Goal: Task Accomplishment & Management: Use online tool/utility

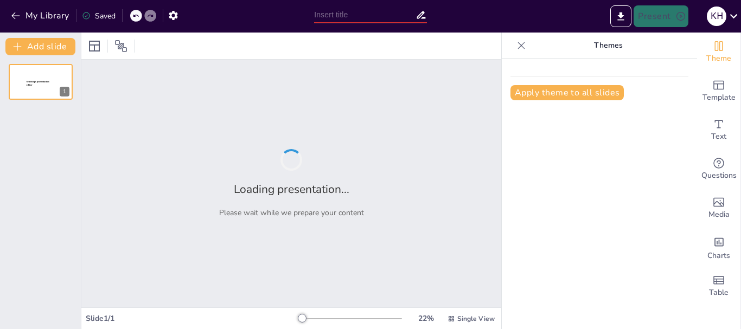
type input "Zinc: Características Químicas y Físicas"
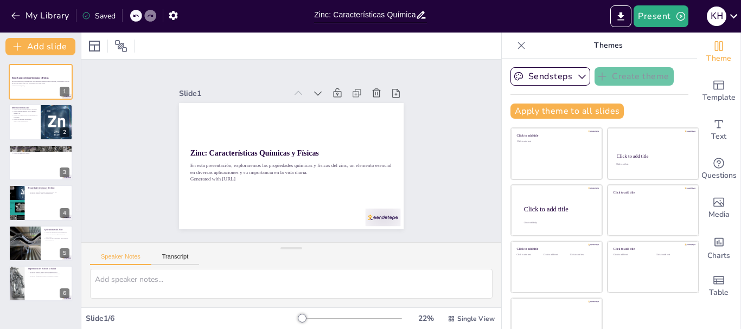
click at [449, 42] on div at bounding box center [291, 46] width 420 height 27
click at [513, 39] on div at bounding box center [521, 45] width 17 height 17
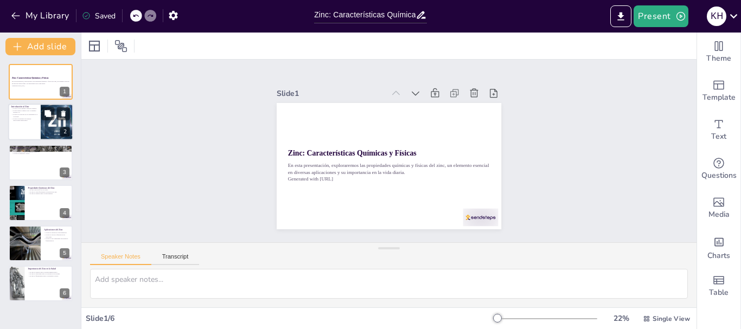
click at [33, 116] on p "El zinc es conocido por su resistencia a la corrosión." at bounding box center [24, 116] width 26 height 4
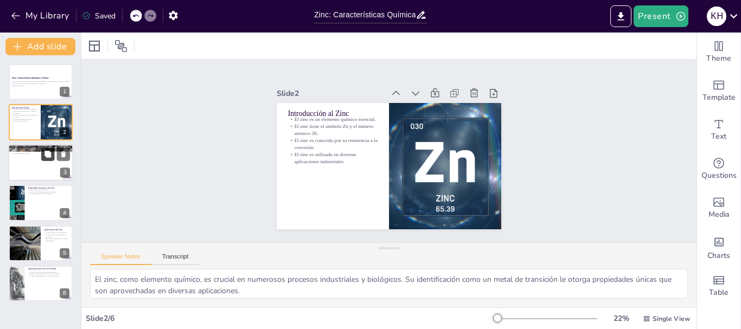
click at [42, 152] on button at bounding box center [47, 154] width 13 height 13
type textarea "El color gris azulado del zinc es una característica visual que lo distingue de…"
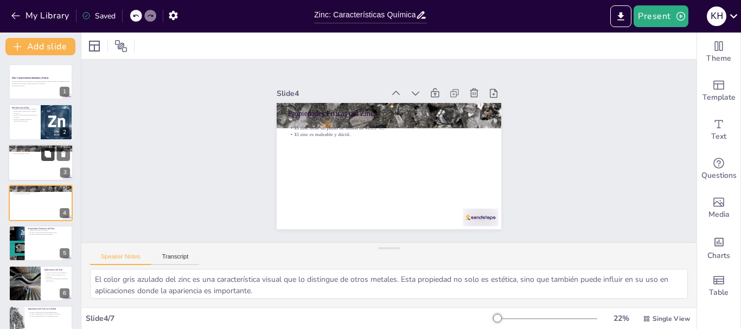
scroll to position [11, 0]
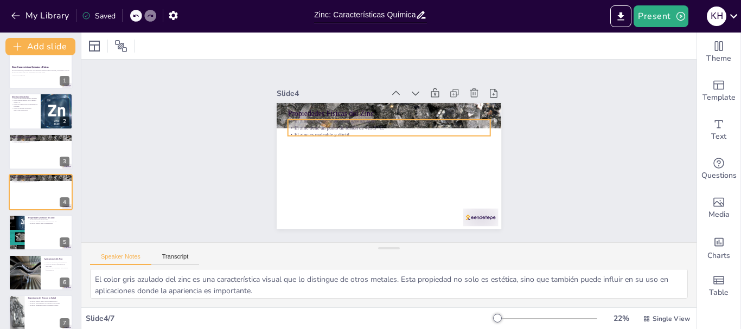
click at [303, 126] on p "El zinc tiene un punto de fusión de 419.5 °C." at bounding box center [391, 128] width 202 height 28
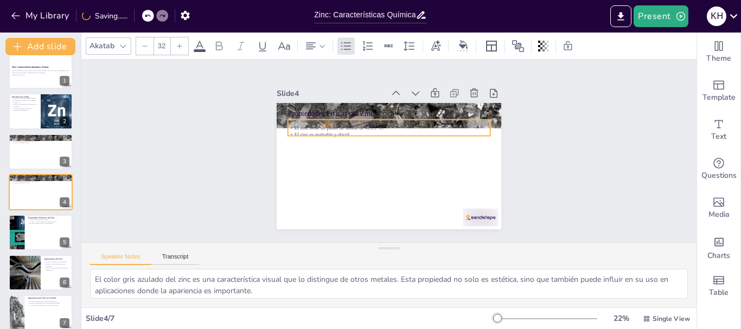
drag, startPoint x: 380, startPoint y: 152, endPoint x: 380, endPoint y: 163, distance: 11.4
click at [380, 163] on div "Propiedades Físicas del Zinc El zinc es un metal de color gris azulado. El zinc…" at bounding box center [389, 166] width 225 height 126
click at [380, 151] on div "Propiedades Físicas del Zinc El zinc es un metal de color gris azulado. El zinc…" at bounding box center [389, 166] width 225 height 126
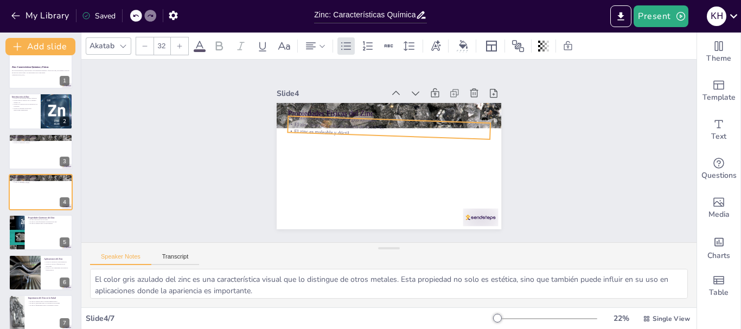
click at [380, 154] on div "Propiedades Físicas del Zinc El zinc es un metal de color gris azulado. El zinc…" at bounding box center [389, 166] width 225 height 126
click at [382, 154] on div "Propiedades Físicas del Zinc El zinc es un metal de color gris azulado. El zinc…" at bounding box center [389, 166] width 225 height 126
click at [381, 153] on div "Propiedades Físicas del Zinc El zinc es un metal de color gris azulado. El zinc…" at bounding box center [389, 166] width 225 height 126
click at [381, 154] on div "Propiedades Físicas del Zinc El zinc es un metal de color gris azulado. El zinc…" at bounding box center [387, 166] width 237 height 149
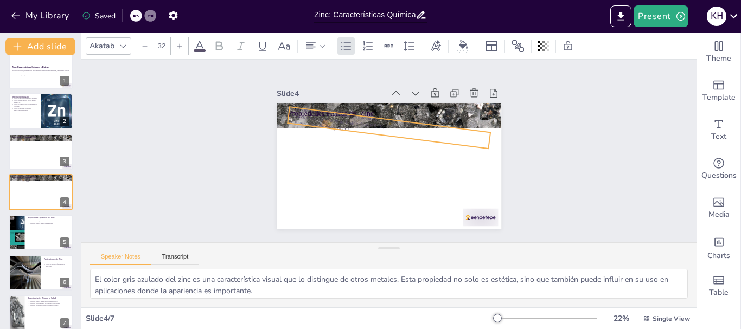
click at [377, 154] on div "Propiedades Físicas del Zinc El zinc es un metal de color gris azulado. El zinc…" at bounding box center [389, 166] width 225 height 126
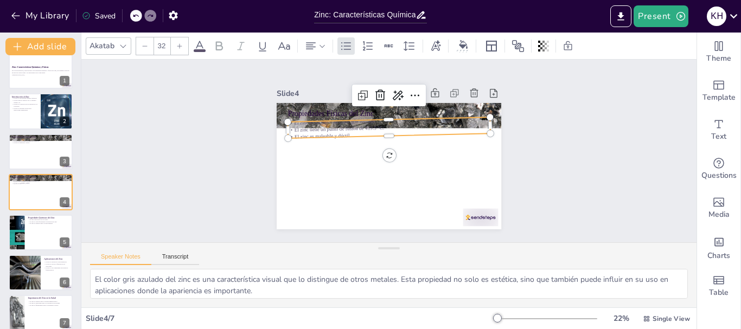
click at [137, 15] on icon at bounding box center [135, 16] width 5 height 3
click at [135, 16] on icon at bounding box center [135, 16] width 5 height 3
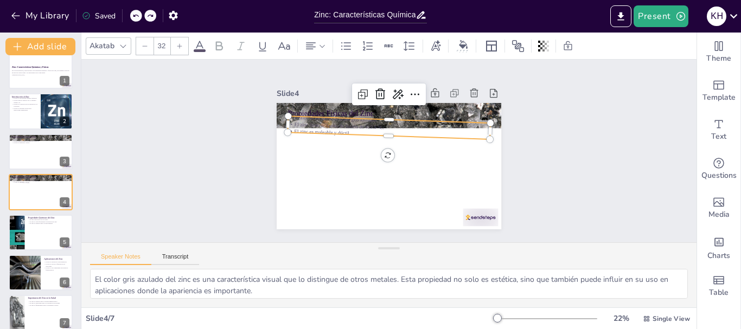
click at [135, 16] on icon at bounding box center [135, 16] width 5 height 3
click at [135, 17] on icon at bounding box center [135, 16] width 5 height 3
click at [135, 17] on icon at bounding box center [135, 15] width 7 height 7
click at [136, 15] on icon at bounding box center [135, 16] width 5 height 3
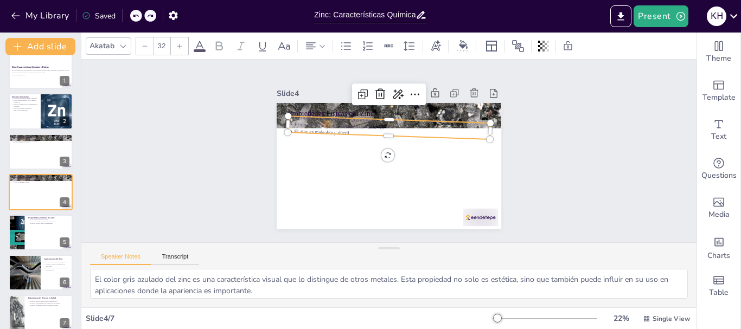
click at [136, 15] on icon at bounding box center [135, 16] width 5 height 3
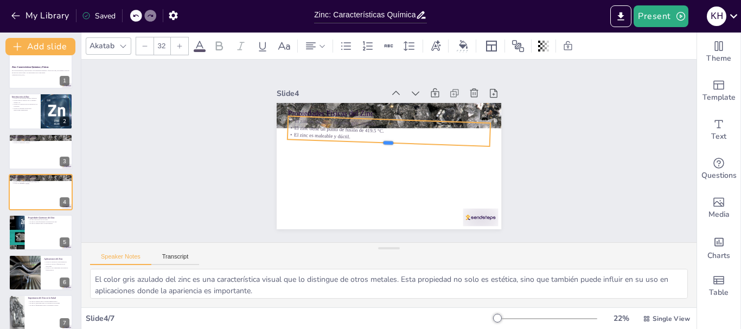
drag, startPoint x: 412, startPoint y: 133, endPoint x: 413, endPoint y: 140, distance: 7.1
click at [413, 140] on div at bounding box center [389, 147] width 193 height 77
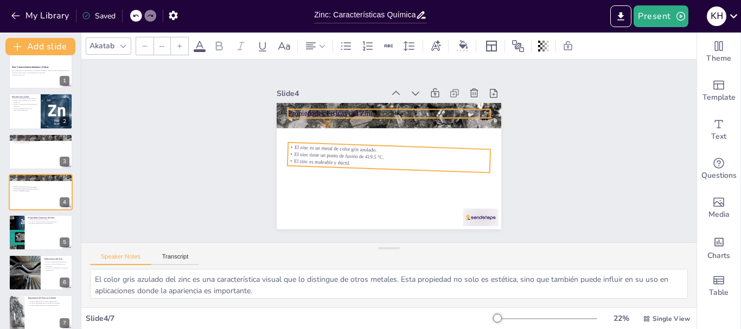
type input "48"
click at [380, 107] on p "Propiedades Físicas del Zinc" at bounding box center [393, 113] width 202 height 31
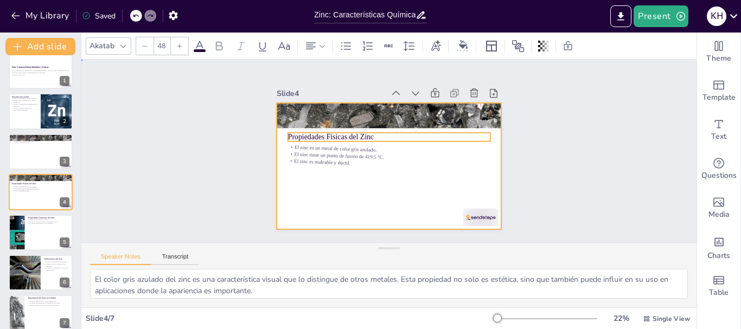
click at [374, 192] on div at bounding box center [389, 166] width 225 height 126
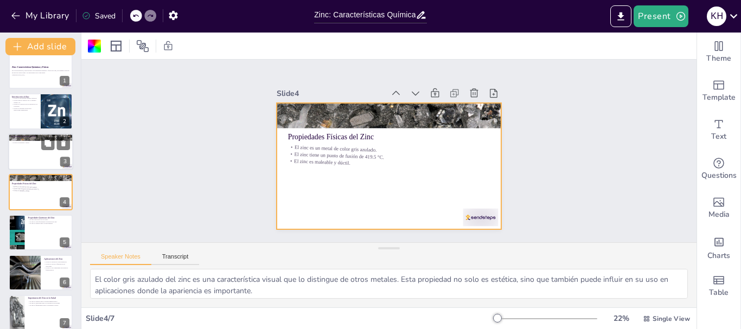
click at [36, 148] on div at bounding box center [40, 151] width 65 height 37
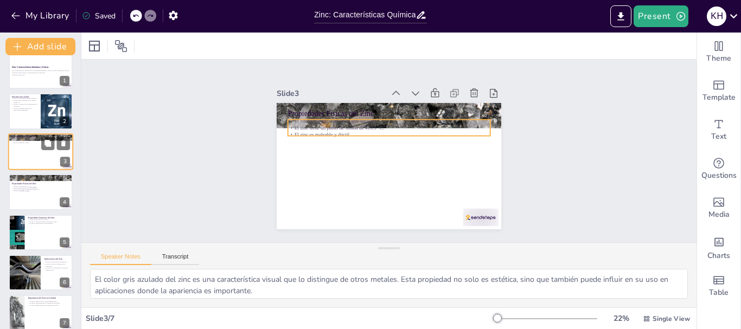
scroll to position [0, 0]
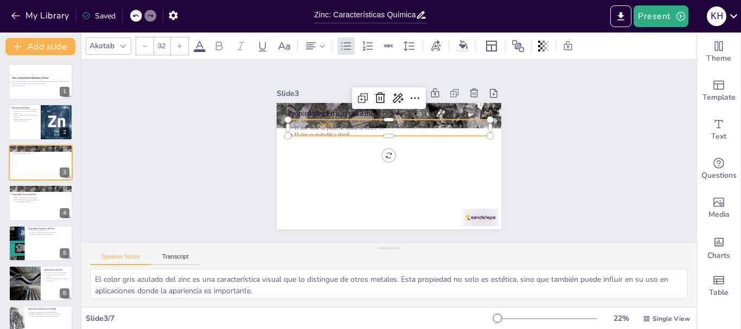
click at [329, 121] on p "El zinc tiene un punto de fusión de 419.5 °C." at bounding box center [391, 128] width 202 height 28
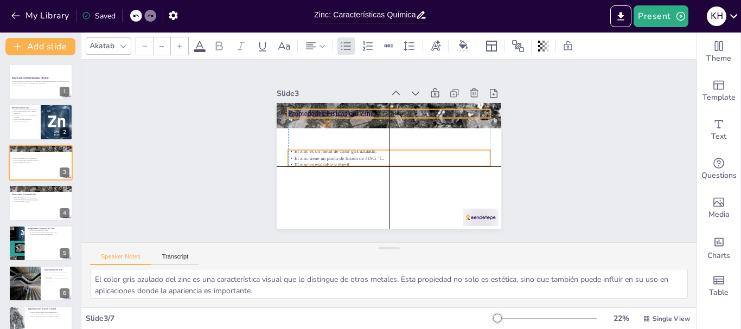
type input "48"
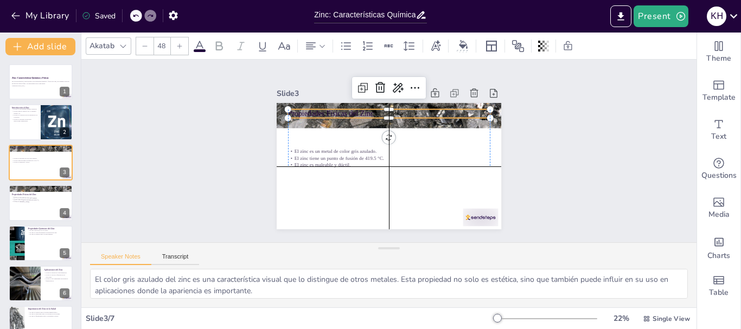
click at [312, 112] on p "Propiedades Físicas del Zinc" at bounding box center [397, 114] width 200 height 52
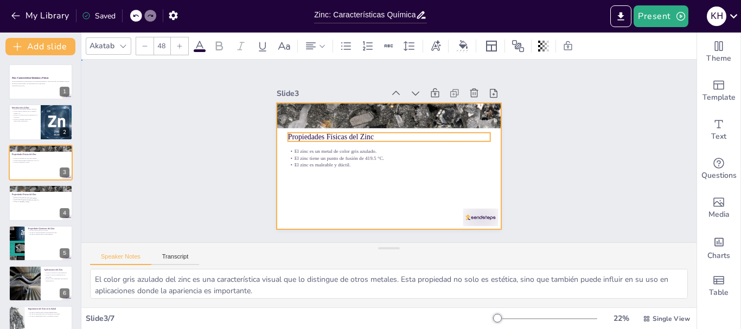
click at [319, 190] on div at bounding box center [382, 164] width 257 height 207
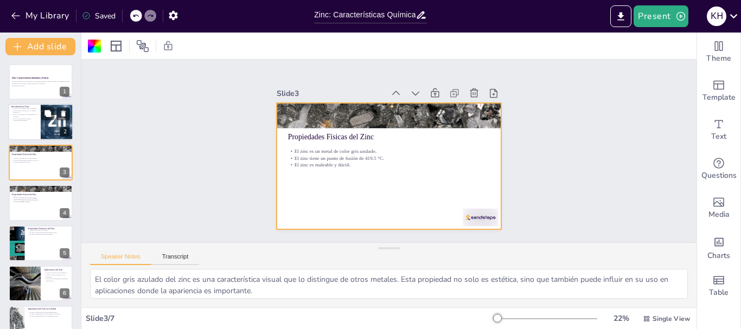
click at [43, 122] on div at bounding box center [56, 122] width 73 height 37
type textarea "El zinc, como elemento químico, es crucial en numerosos procesos industriales y…"
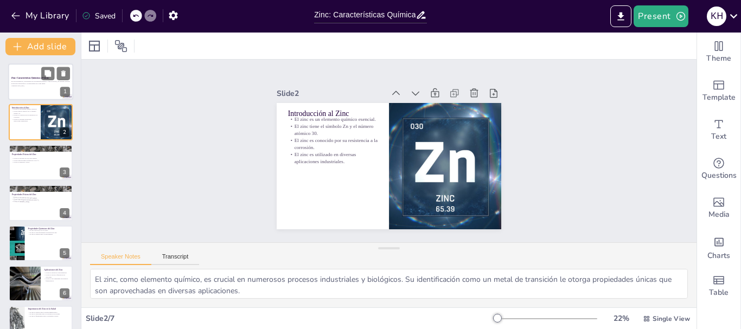
click at [22, 84] on p "En esta presentación, exploraremos las propiedades químicas y físicas del zinc,…" at bounding box center [40, 83] width 59 height 4
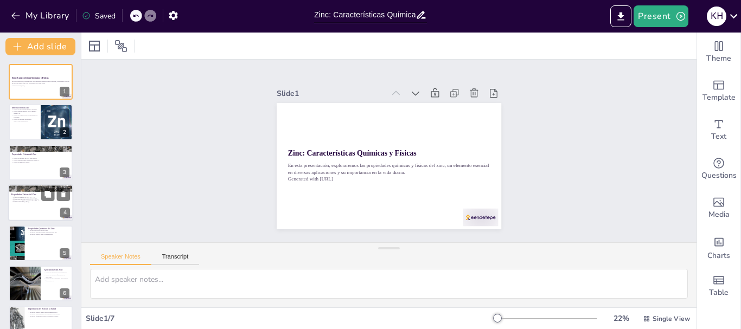
click at [35, 201] on p "El zinc es maleable y dúctil." at bounding box center [40, 203] width 59 height 4
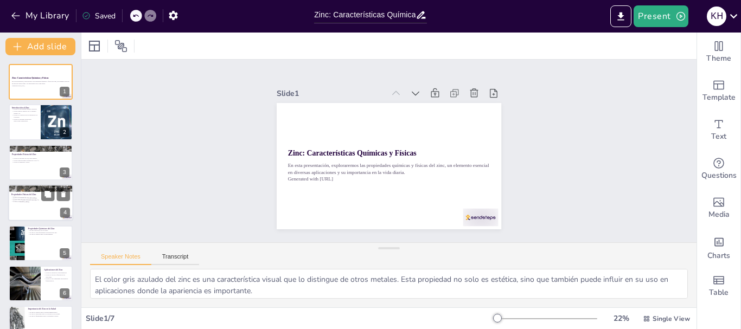
scroll to position [11, 0]
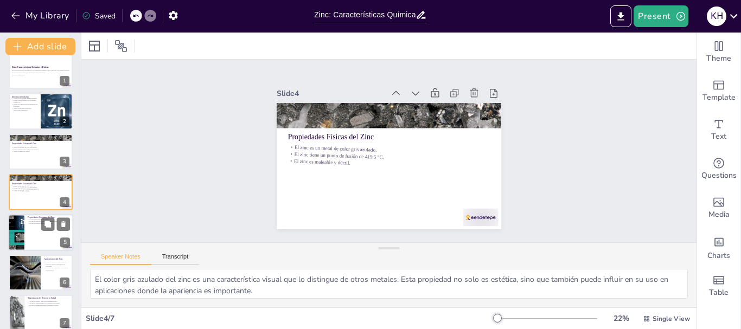
click at [48, 239] on div at bounding box center [40, 232] width 65 height 37
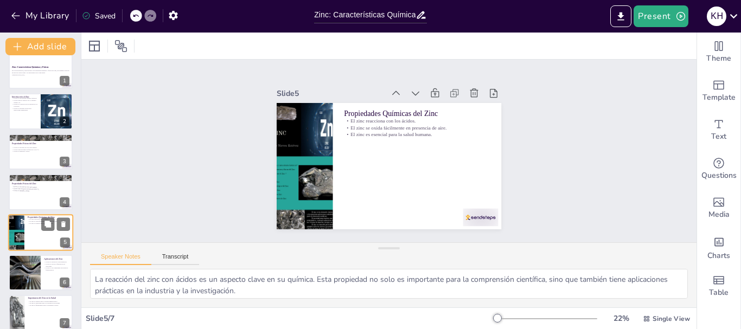
scroll to position [22, 0]
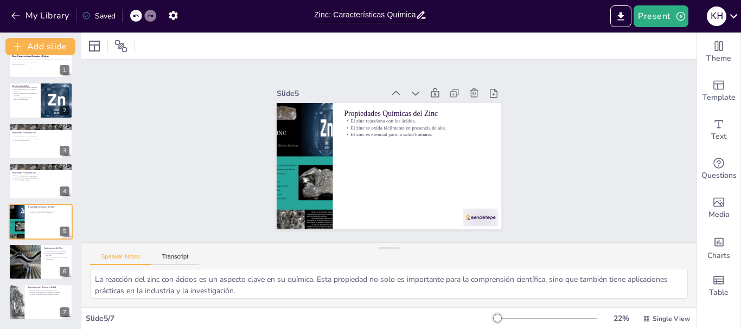
click at [34, 281] on div "Zinc: Características Químicas y Físicas En esta presentación, exploraremos las…" at bounding box center [40, 181] width 81 height 278
click at [33, 266] on div at bounding box center [24, 262] width 73 height 37
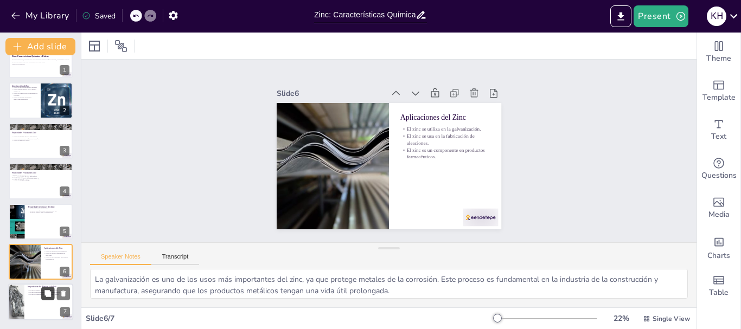
click at [43, 293] on button at bounding box center [47, 294] width 13 height 13
type textarea "La función del zinc en el sistema inmunológico es vital, ya que ayuda a combati…"
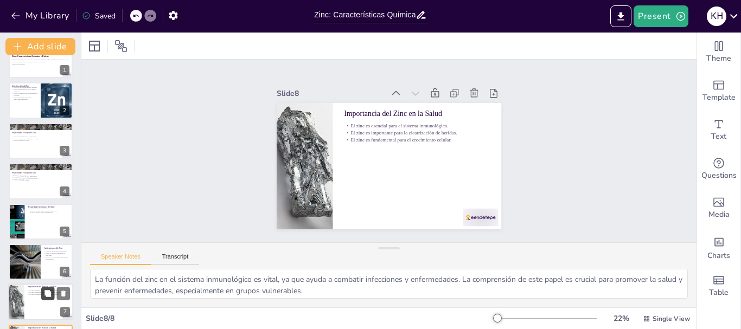
scroll to position [62, 0]
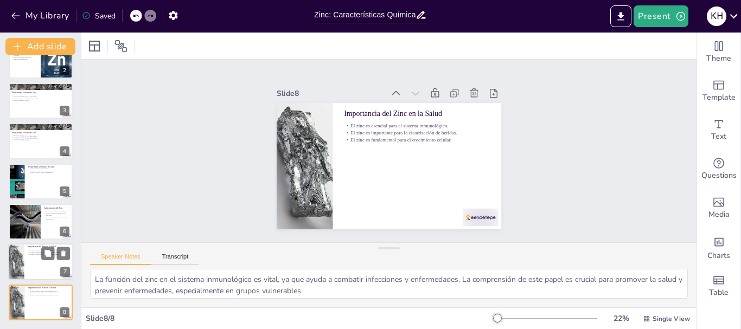
click at [34, 252] on p "El zinc es importante para la cicatrización de heridas." at bounding box center [49, 253] width 42 height 2
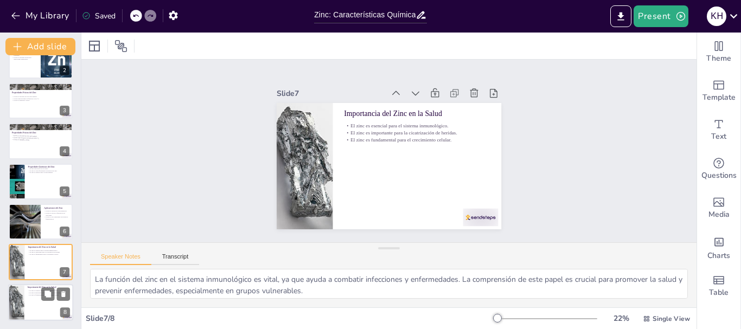
click at [37, 295] on p "El zinc es fundamental para el crecimiento celular." at bounding box center [49, 295] width 42 height 2
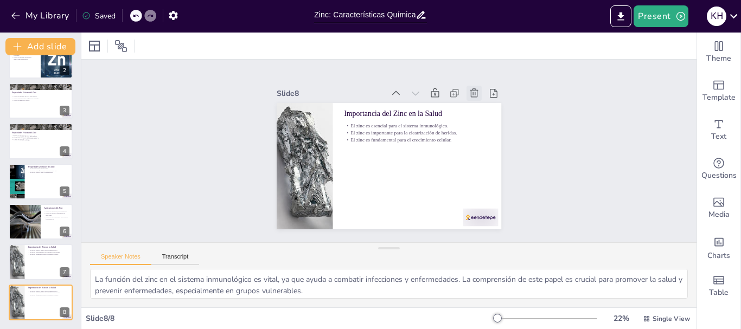
click at [469, 88] on icon at bounding box center [474, 93] width 11 height 11
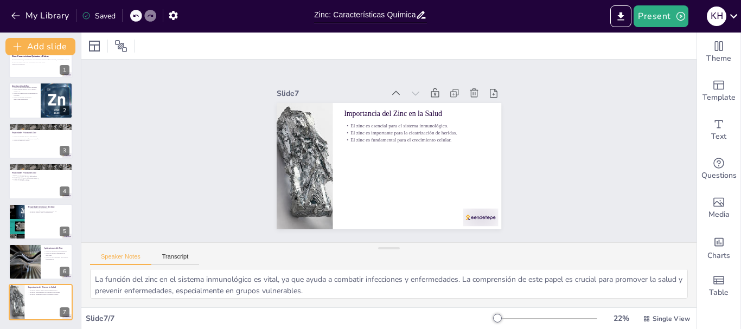
scroll to position [22, 0]
click at [27, 64] on p "Generated with [URL]" at bounding box center [40, 64] width 59 height 2
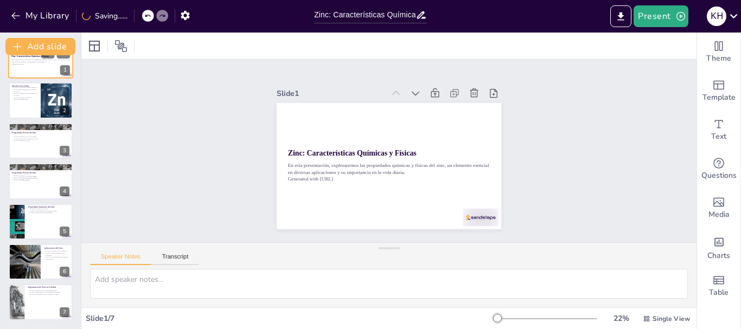
scroll to position [0, 0]
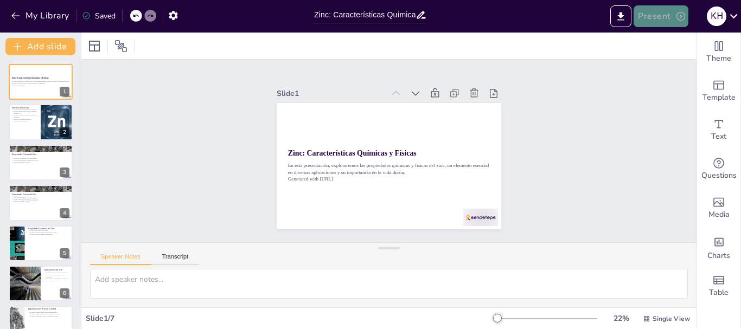
click at [653, 14] on button "Present" at bounding box center [661, 16] width 54 height 22
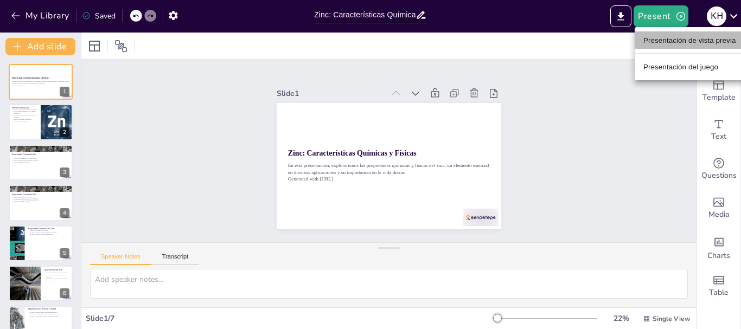
click at [658, 45] on font "Presentación de vista previa" at bounding box center [690, 40] width 93 height 11
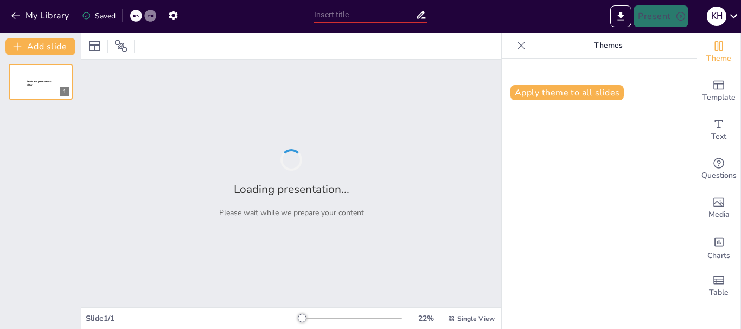
type input "Zinc: Características Químicas y Físicas"
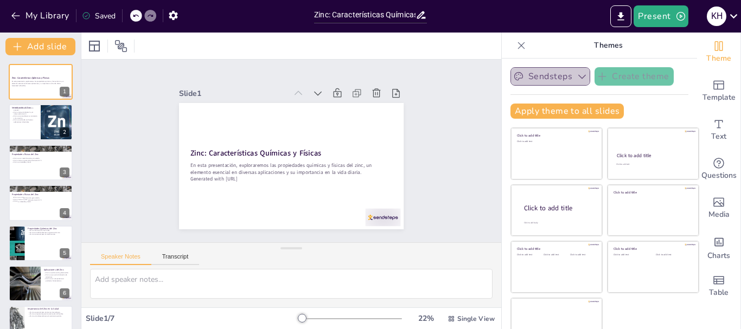
click at [577, 76] on icon "button" at bounding box center [582, 76] width 11 height 11
click at [20, 126] on div at bounding box center [40, 122] width 65 height 37
type textarea "El zinc, como elemento químico, es crucial en numerosos procesos industriales y…"
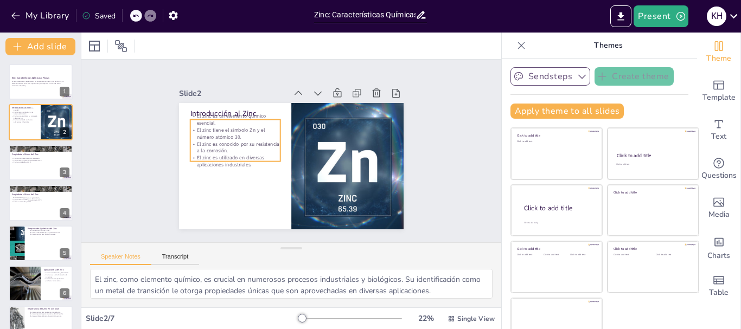
click at [206, 145] on p "El zinc es conocido por su resistencia a la corrosión." at bounding box center [235, 141] width 91 height 23
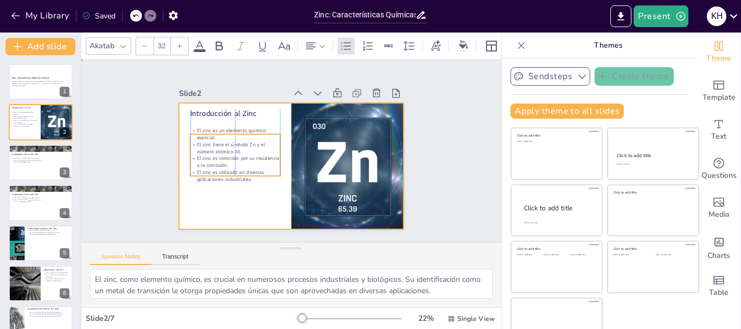
click at [184, 201] on div at bounding box center [289, 166] width 237 height 149
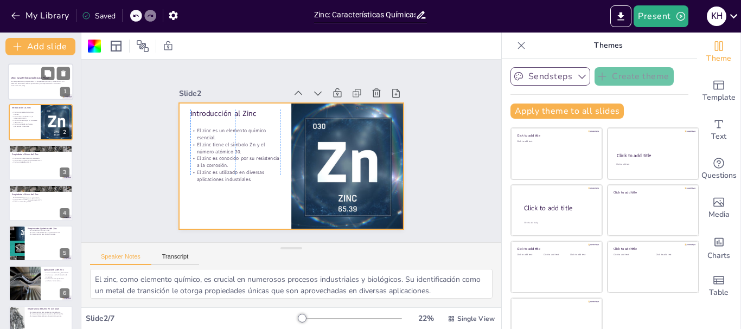
click at [27, 88] on div at bounding box center [40, 81] width 65 height 37
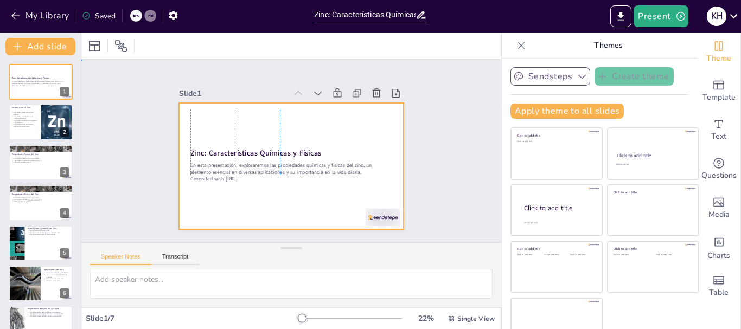
click at [324, 194] on div at bounding box center [291, 166] width 225 height 126
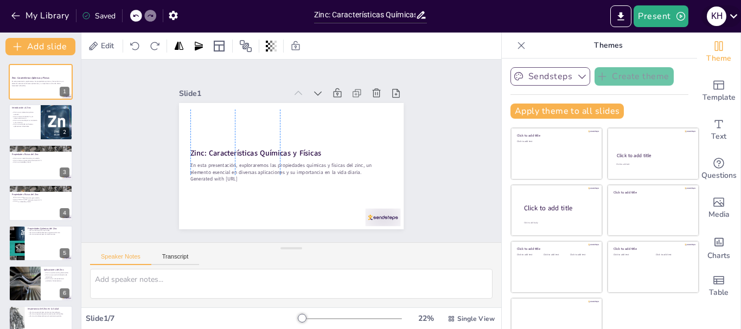
click at [733, 17] on icon at bounding box center [734, 16] width 8 height 4
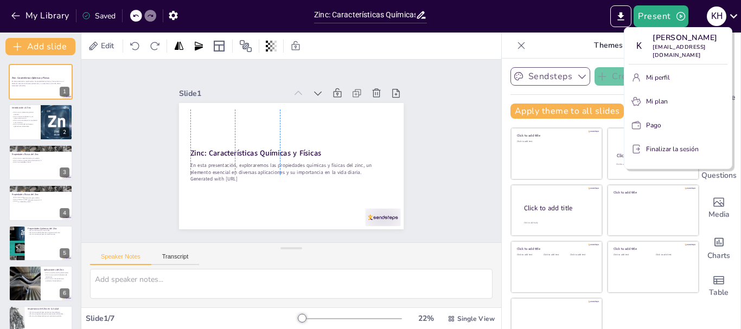
click at [733, 18] on div at bounding box center [370, 164] width 741 height 329
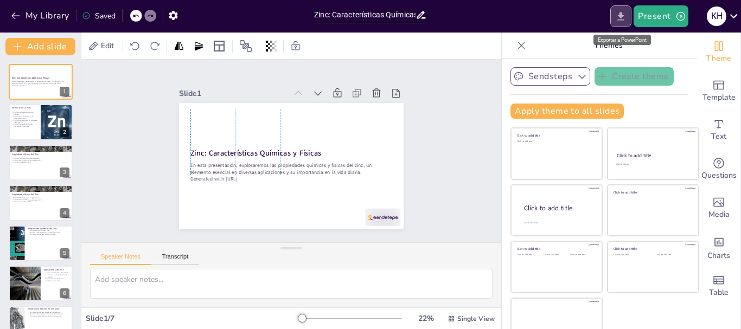
click at [622, 15] on icon "Export to PowerPoint" at bounding box center [621, 16] width 7 height 8
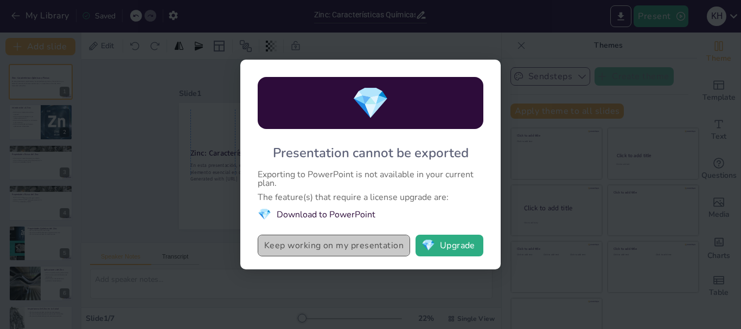
click at [354, 245] on button "Keep working on my presentation" at bounding box center [334, 246] width 152 height 22
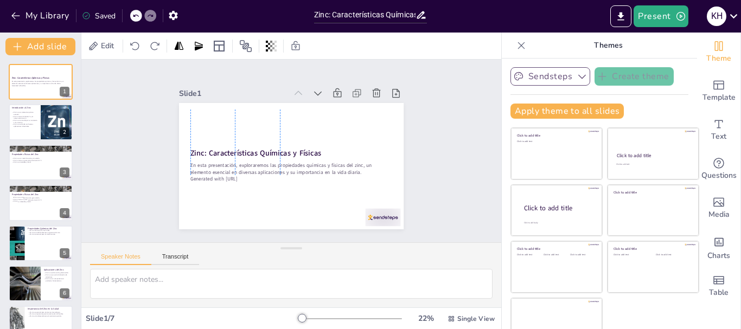
click at [542, 43] on p "Themes" at bounding box center [608, 46] width 156 height 26
click at [516, 44] on icon at bounding box center [521, 45] width 11 height 11
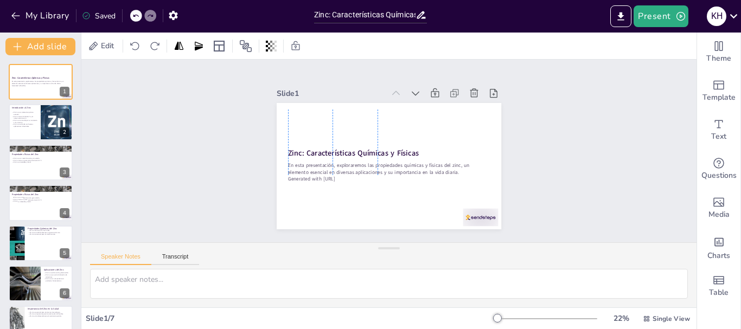
click at [104, 16] on div "Saved" at bounding box center [99, 16] width 34 height 10
click at [174, 14] on icon "button" at bounding box center [173, 15] width 11 height 11
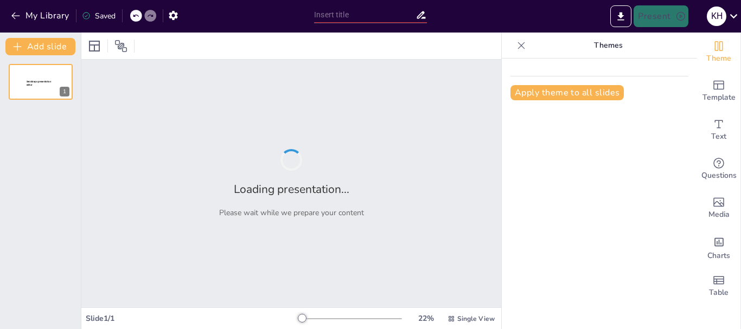
type input "Zinc: Características Químicas y Físicas"
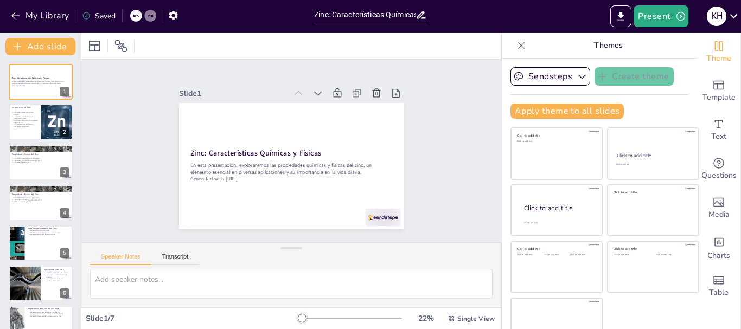
click at [516, 47] on icon at bounding box center [521, 45] width 11 height 11
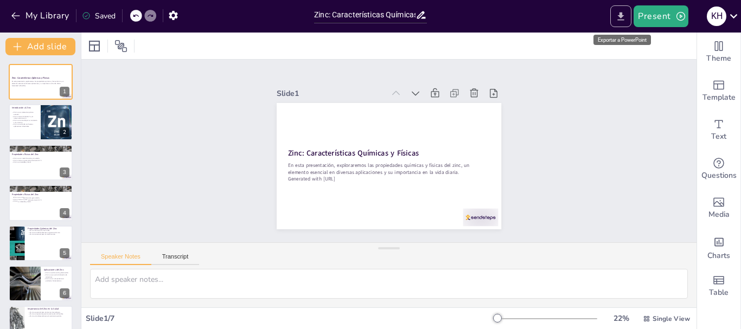
click at [623, 16] on icon "Export to PowerPoint" at bounding box center [621, 16] width 7 height 8
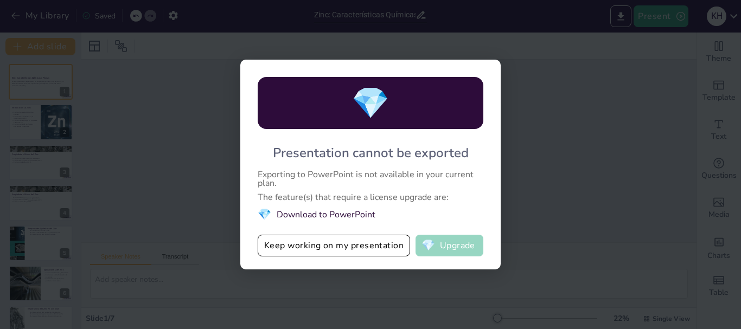
click at [446, 243] on button "💎 Upgrade" at bounding box center [450, 246] width 68 height 22
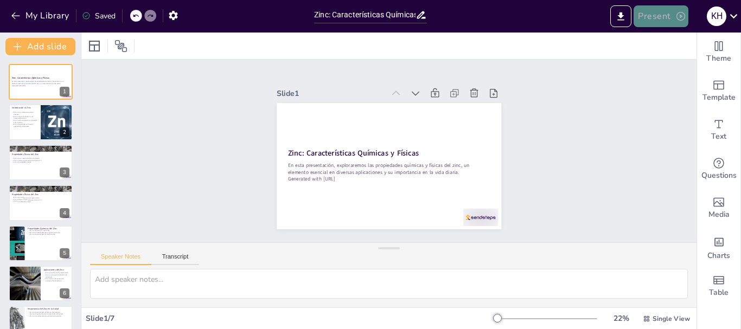
click at [656, 17] on button "Present" at bounding box center [661, 16] width 54 height 22
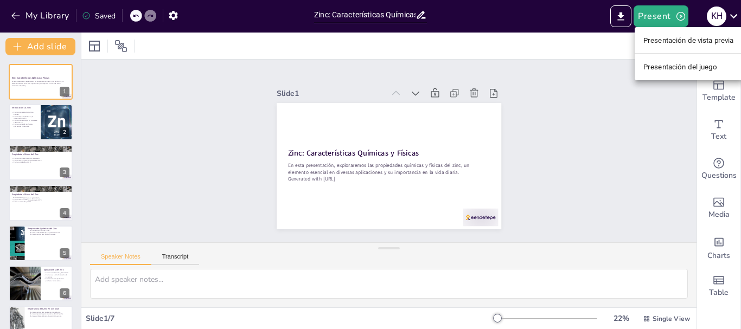
click at [656, 40] on font "Presentación de vista previa" at bounding box center [689, 40] width 91 height 8
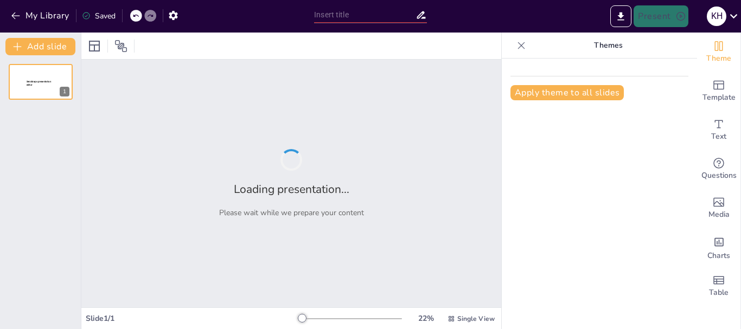
type input "Zinc: Características Químicas y Físicas"
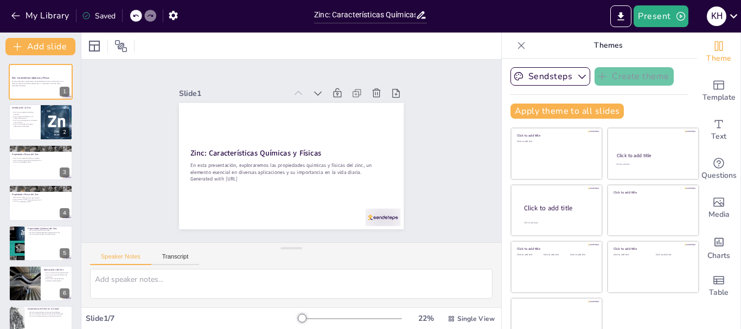
click at [518, 46] on icon at bounding box center [521, 45] width 7 height 7
